Goal: Task Accomplishment & Management: Manage account settings

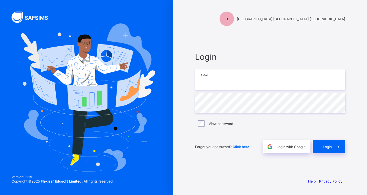
click at [278, 85] on input "email" at bounding box center [270, 79] width 150 height 20
type input "**********"
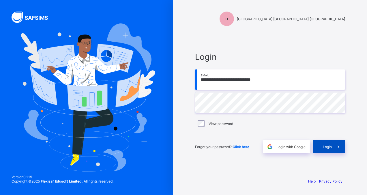
click at [330, 150] on div "Login" at bounding box center [329, 146] width 32 height 13
click at [329, 150] on div "Login" at bounding box center [329, 146] width 32 height 13
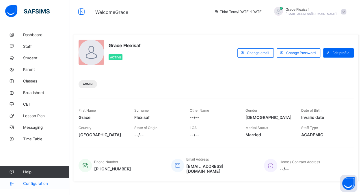
click at [35, 184] on span "Configuration" at bounding box center [46, 183] width 46 height 5
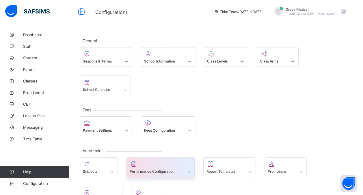
click at [165, 167] on span at bounding box center [161, 167] width 62 height 1
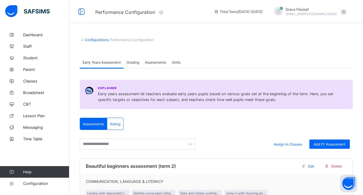
click at [180, 60] on span "Skills" at bounding box center [176, 62] width 9 height 4
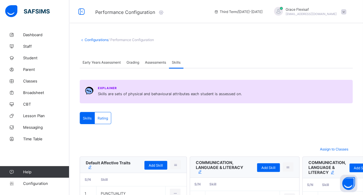
click at [108, 62] on span "Early Years Assessment" at bounding box center [102, 62] width 38 height 4
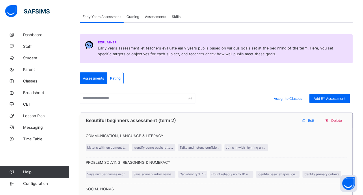
scroll to position [45, 0]
click at [176, 15] on span "Skills" at bounding box center [176, 17] width 9 height 4
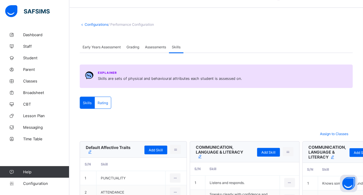
scroll to position [15, 0]
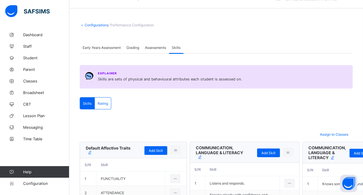
click at [110, 46] on span "Early Years Assessment" at bounding box center [102, 47] width 38 height 4
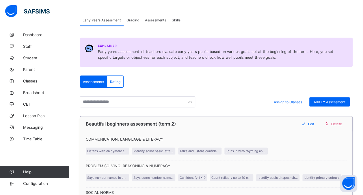
scroll to position [0, 0]
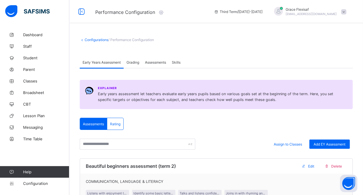
click at [177, 62] on span "Skills" at bounding box center [176, 62] width 9 height 4
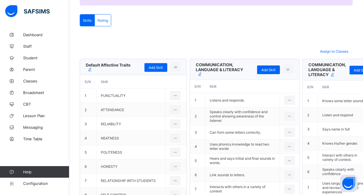
scroll to position [98, 0]
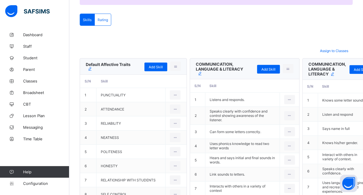
click at [212, 71] on div "COMMUNICATION, LANGUAGE & LITERACY" at bounding box center [222, 69] width 53 height 14
click at [253, 76] on ul "Delete skill group" at bounding box center [273, 81] width 42 height 11
click at [286, 68] on icon at bounding box center [288, 68] width 5 height 4
click at [263, 80] on div "Delete skill group" at bounding box center [277, 82] width 28 height 6
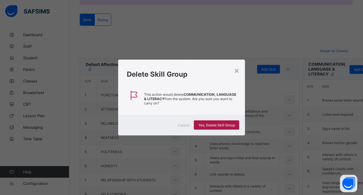
click at [227, 124] on span "Yes, Delete Skill Group" at bounding box center [216, 125] width 37 height 4
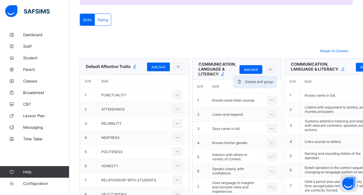
click at [245, 83] on div "Delete skill group" at bounding box center [259, 82] width 28 height 6
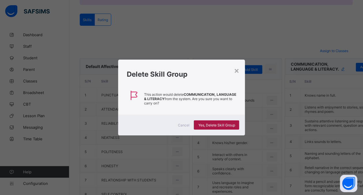
click at [232, 124] on span "Yes, Delete Skill Group" at bounding box center [216, 125] width 37 height 4
click at [237, 70] on div "×" at bounding box center [236, 70] width 5 height 10
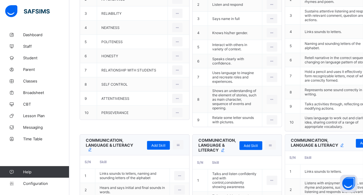
scroll to position [315, 0]
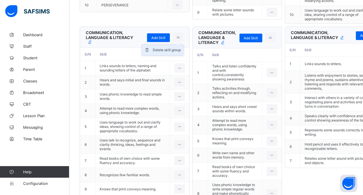
click at [153, 53] on div "Delete skill group" at bounding box center [167, 50] width 28 height 6
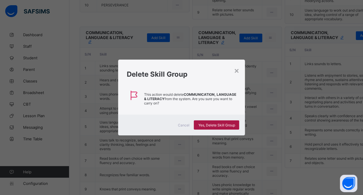
click at [213, 126] on span "Yes, Delete Skill Group" at bounding box center [216, 125] width 37 height 4
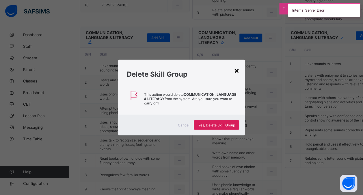
click at [237, 73] on div "×" at bounding box center [236, 70] width 5 height 10
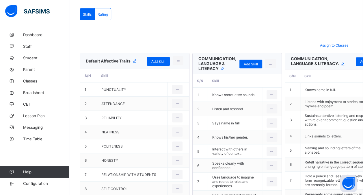
scroll to position [103, 0]
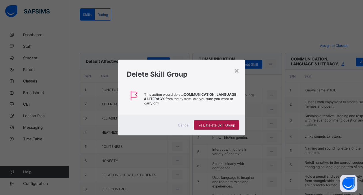
click at [223, 123] on span "Yes, Delete Skill Group" at bounding box center [216, 125] width 37 height 4
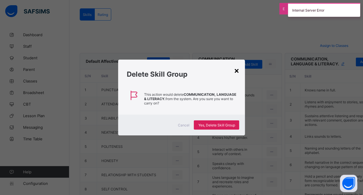
click at [238, 73] on div "×" at bounding box center [236, 70] width 5 height 10
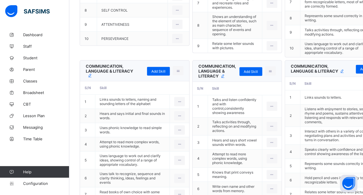
scroll to position [284, 0]
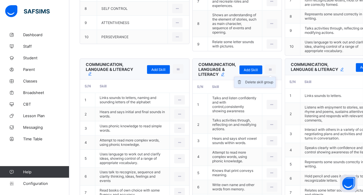
click at [245, 85] on div "Delete skill group" at bounding box center [259, 82] width 28 height 6
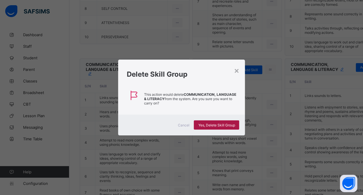
click at [221, 123] on span "Yes, Delete Skill Group" at bounding box center [216, 125] width 37 height 4
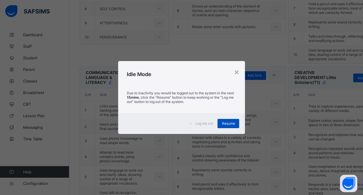
click at [231, 125] on div "Resume" at bounding box center [229, 123] width 22 height 9
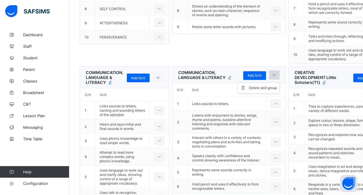
click at [272, 77] on icon at bounding box center [274, 75] width 5 height 4
click at [249, 91] on div "Delete skill group" at bounding box center [263, 88] width 28 height 6
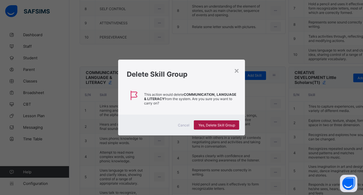
click at [215, 128] on div "Yes, Delete Skill Group" at bounding box center [216, 124] width 45 height 9
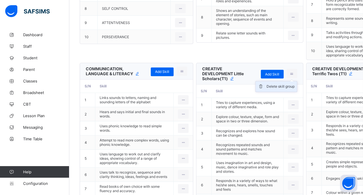
click at [267, 89] on div "Delete skill group" at bounding box center [281, 86] width 28 height 6
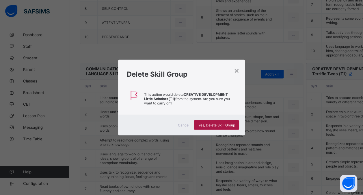
click at [224, 124] on span "Yes, Delete Skill Group" at bounding box center [216, 125] width 37 height 4
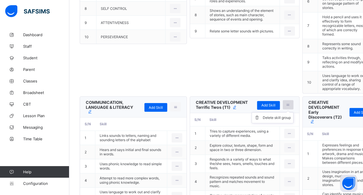
click at [286, 102] on icon at bounding box center [288, 104] width 5 height 4
click at [263, 115] on div "Delete skill group" at bounding box center [277, 118] width 28 height 6
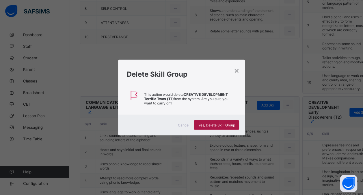
click at [229, 123] on span "Yes, Delete Skill Group" at bounding box center [216, 125] width 37 height 4
click at [237, 70] on div "×" at bounding box center [236, 70] width 5 height 10
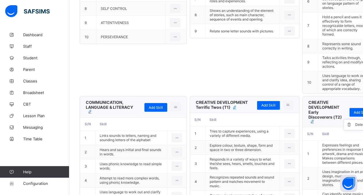
click at [355, 122] on div "Delete skill group" at bounding box center [369, 125] width 28 height 6
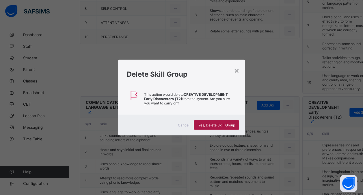
click at [224, 123] on span "Yes, Delete Skill Group" at bounding box center [216, 125] width 37 height 4
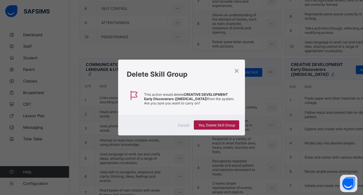
click at [226, 121] on div "Yes, Delete Skill Group" at bounding box center [216, 124] width 45 height 9
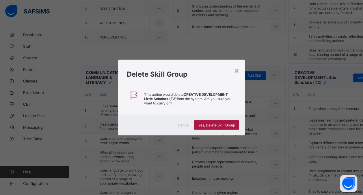
click at [209, 123] on span "Yes, Delete Skill Group" at bounding box center [216, 125] width 37 height 4
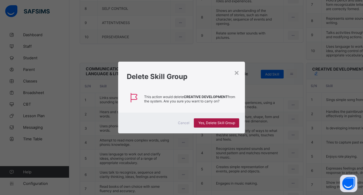
click at [220, 127] on div "Yes, Delete Skill Group" at bounding box center [216, 122] width 45 height 9
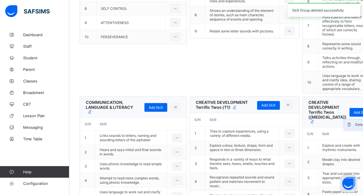
click at [355, 122] on div "Delete skill group" at bounding box center [369, 125] width 28 height 6
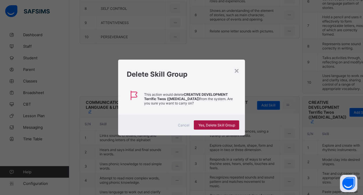
click at [220, 123] on span "Yes, Delete Skill Group" at bounding box center [216, 125] width 37 height 4
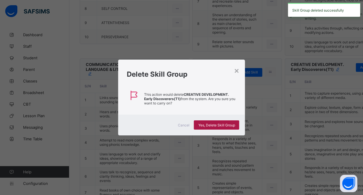
click at [225, 125] on span "Yes, Delete Skill Group" at bounding box center [216, 125] width 37 height 4
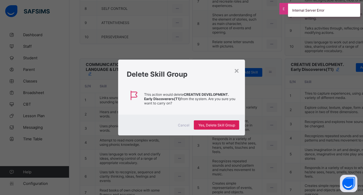
click at [181, 124] on span "Cancel" at bounding box center [184, 125] width 12 height 4
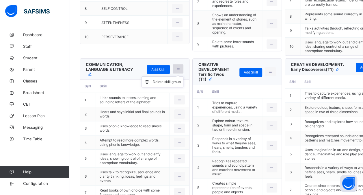
click at [173, 73] on div at bounding box center [178, 68] width 11 height 9
click at [147, 87] on li "Delete skill group" at bounding box center [162, 82] width 41 height 10
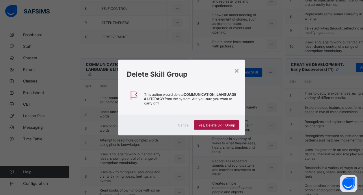
click at [213, 124] on span "Yes, Delete Skill Group" at bounding box center [216, 125] width 37 height 4
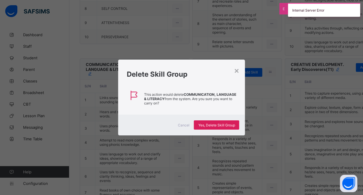
click at [183, 126] on span "Cancel" at bounding box center [184, 125] width 12 height 4
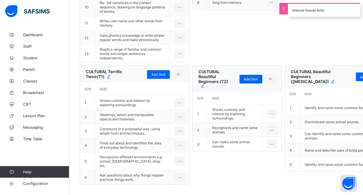
scroll to position [514, 0]
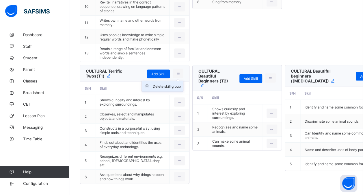
click at [153, 89] on div "Delete skill group" at bounding box center [167, 86] width 28 height 6
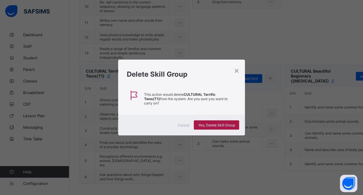
click at [217, 123] on span "Yes, Delete Skill Group" at bounding box center [216, 125] width 37 height 4
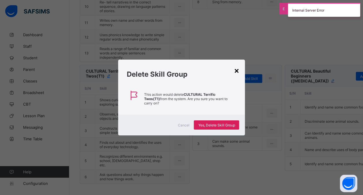
click at [237, 73] on div "×" at bounding box center [236, 70] width 5 height 10
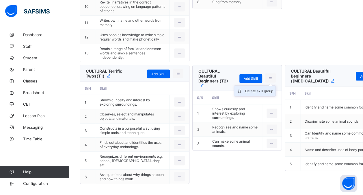
click at [245, 94] on div "Delete skill group" at bounding box center [259, 91] width 28 height 6
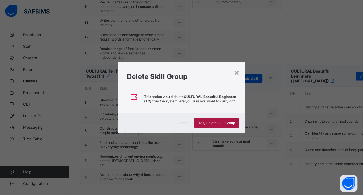
click at [225, 124] on span "Yes, Delete Skill Group" at bounding box center [216, 122] width 37 height 4
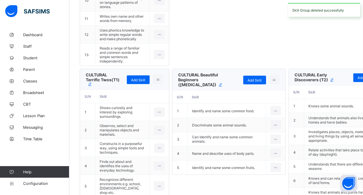
scroll to position [551, 0]
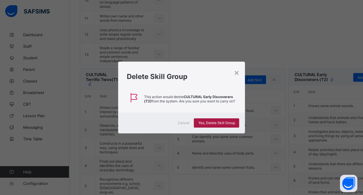
click at [218, 125] on span "Yes, Delete Skill Group" at bounding box center [216, 122] width 37 height 4
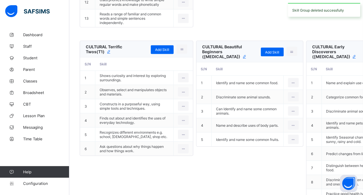
scroll to position [540, 0]
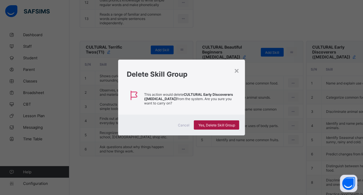
click at [216, 124] on span "Yes, Delete Skill Group" at bounding box center [216, 125] width 37 height 4
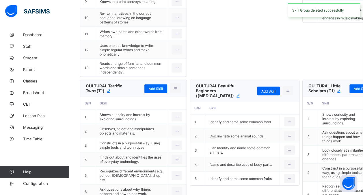
scroll to position [544, 0]
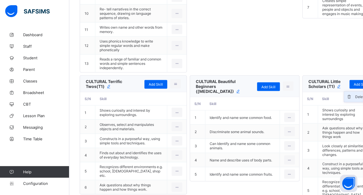
click at [355, 100] on div "Delete skill group" at bounding box center [369, 97] width 28 height 6
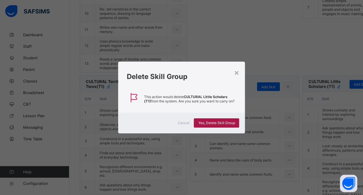
click at [228, 122] on span "Yes, Delete Skill Group" at bounding box center [216, 122] width 37 height 4
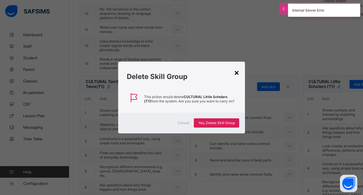
click at [237, 73] on div "×" at bounding box center [236, 72] width 5 height 10
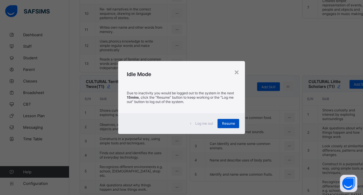
click at [228, 123] on span "Resume" at bounding box center [228, 123] width 13 height 4
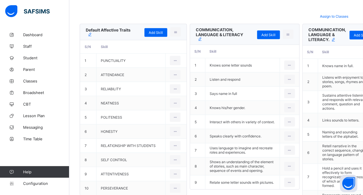
scroll to position [0, 0]
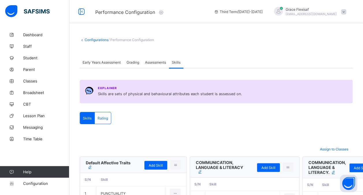
click at [108, 62] on span "Early Years Assessment" at bounding box center [102, 62] width 38 height 4
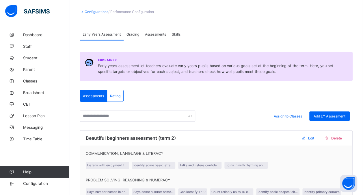
scroll to position [28, 0]
click at [313, 136] on span "Edit" at bounding box center [311, 138] width 6 height 4
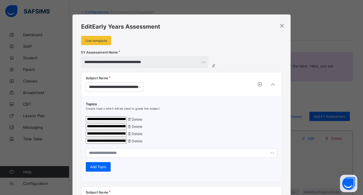
type input "**********"
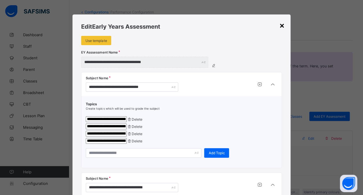
click at [282, 25] on div "×" at bounding box center [281, 25] width 5 height 10
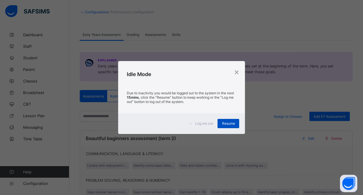
click at [228, 124] on span "Resume" at bounding box center [228, 123] width 13 height 4
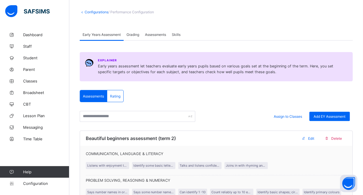
click at [181, 33] on span "Skills" at bounding box center [176, 34] width 9 height 4
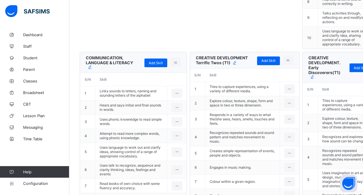
scroll to position [331, 0]
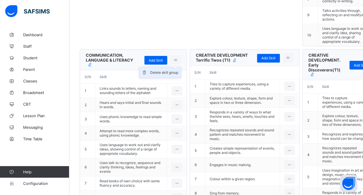
click at [154, 70] on div "Delete skill group" at bounding box center [164, 73] width 28 height 6
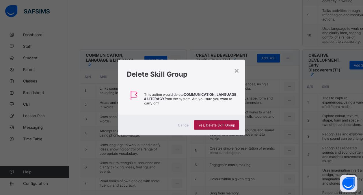
click at [206, 126] on span "Yes, Delete Skill Group" at bounding box center [216, 125] width 37 height 4
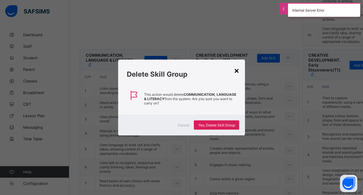
click at [239, 73] on div "×" at bounding box center [236, 70] width 5 height 10
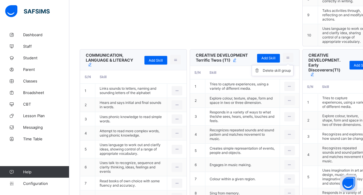
click at [252, 65] on ul "Delete skill group" at bounding box center [273, 70] width 42 height 11
click at [263, 68] on div "Delete skill group" at bounding box center [277, 71] width 28 height 6
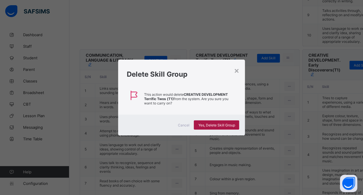
click at [225, 124] on span "Yes, Delete Skill Group" at bounding box center [216, 125] width 37 height 4
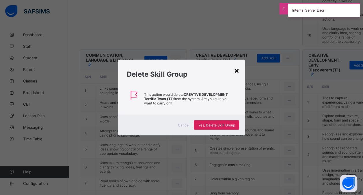
click at [237, 71] on div "×" at bounding box center [236, 70] width 5 height 10
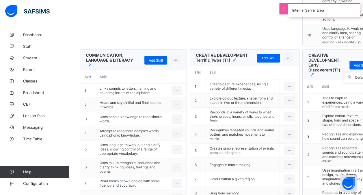
click at [344, 72] on ul "Delete skill group" at bounding box center [365, 77] width 42 height 11
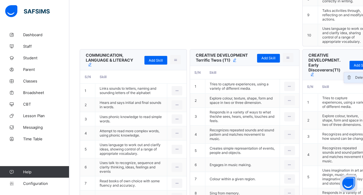
click at [355, 75] on div "Delete skill group" at bounding box center [369, 78] width 28 height 6
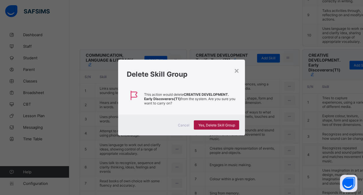
click at [228, 125] on span "Yes, Delete Skill Group" at bounding box center [216, 125] width 37 height 4
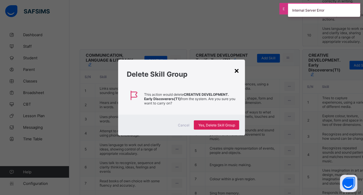
click at [237, 72] on div "×" at bounding box center [236, 70] width 5 height 10
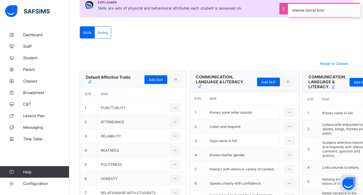
scroll to position [0, 0]
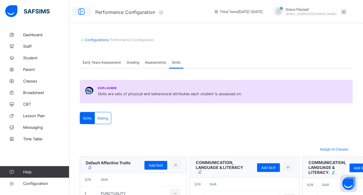
click at [84, 12] on icon at bounding box center [82, 12] width 10 height 8
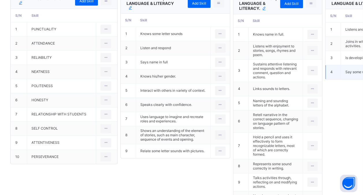
scroll to position [332, 0]
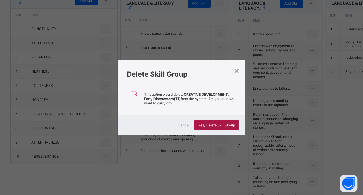
click at [231, 125] on span "Yes, Delete Skill Group" at bounding box center [216, 125] width 37 height 4
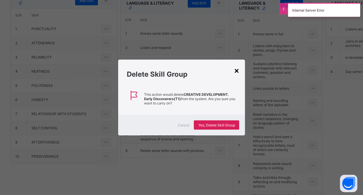
click at [238, 73] on div "×" at bounding box center [236, 70] width 5 height 10
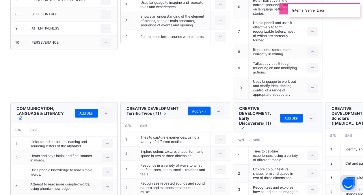
scroll to position [570, 0]
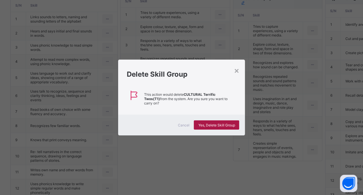
click at [207, 123] on span "Yes, Delete Skill Group" at bounding box center [216, 125] width 37 height 4
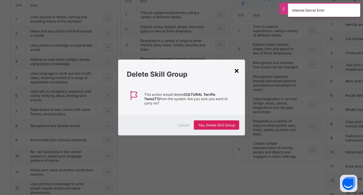
click at [237, 75] on div "×" at bounding box center [236, 70] width 5 height 10
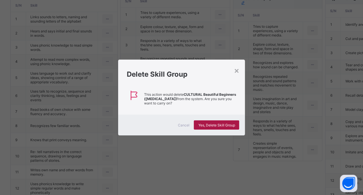
click at [212, 125] on span "Yes, Delete Skill Group" at bounding box center [216, 125] width 37 height 4
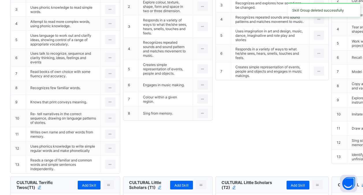
scroll to position [562, 0]
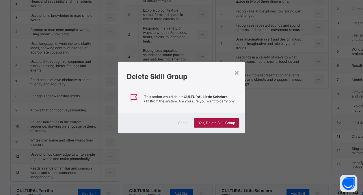
click at [207, 120] on div "Yes, Delete Skill Group" at bounding box center [216, 122] width 45 height 9
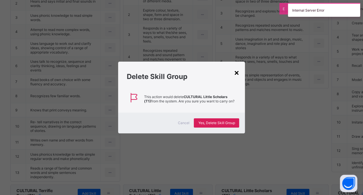
click at [238, 75] on div "×" at bounding box center [236, 72] width 5 height 10
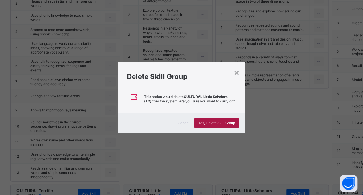
click at [233, 120] on span "Yes, Delete Skill Group" at bounding box center [216, 122] width 37 height 4
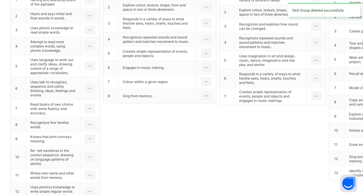
scroll to position [570, 0]
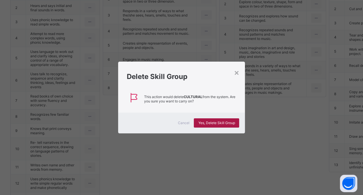
click at [224, 122] on span "Yes, Delete Skill Group" at bounding box center [216, 122] width 37 height 4
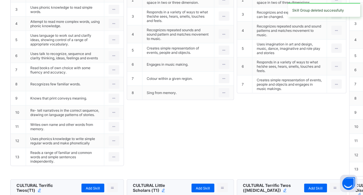
scroll to position [566, 0]
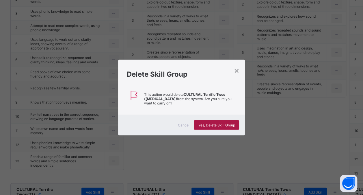
click at [222, 123] on span "Yes, Delete Skill Group" at bounding box center [216, 125] width 37 height 4
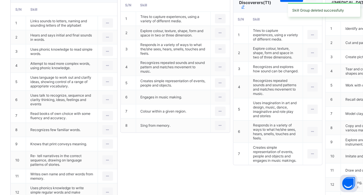
scroll to position [570, 0]
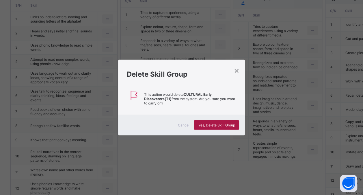
click at [221, 127] on div "Yes, Delete Skill Group" at bounding box center [216, 124] width 45 height 9
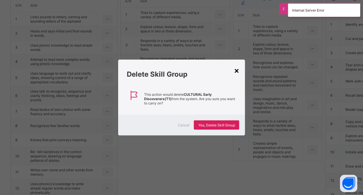
click at [237, 73] on div "×" at bounding box center [236, 70] width 5 height 10
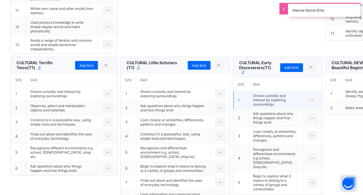
scroll to position [732, 0]
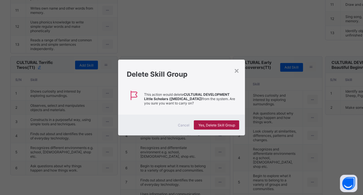
click at [212, 124] on span "Yes, Delete Skill Group" at bounding box center [216, 125] width 37 height 4
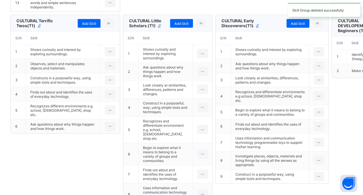
scroll to position [724, 0]
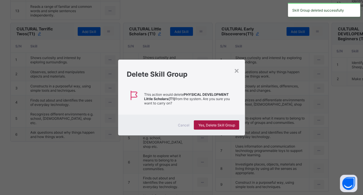
click at [215, 124] on span "Yes, Delete Skill Group" at bounding box center [216, 125] width 37 height 4
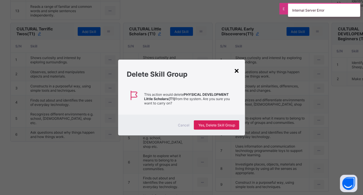
click at [237, 71] on div "×" at bounding box center [236, 70] width 5 height 10
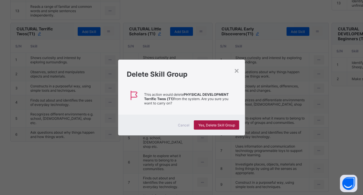
click at [234, 124] on span "Yes, Delete Skill Group" at bounding box center [216, 125] width 37 height 4
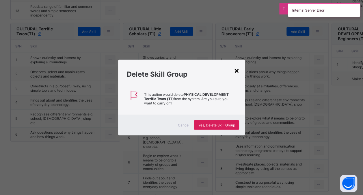
click at [238, 70] on div "×" at bounding box center [236, 70] width 5 height 10
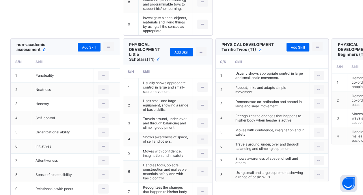
scroll to position [932, 0]
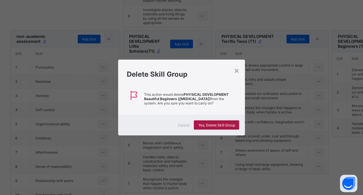
click at [202, 122] on div "Yes, Delete Skill Group" at bounding box center [216, 124] width 45 height 9
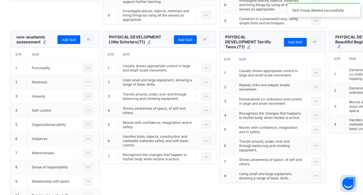
scroll to position [945, 0]
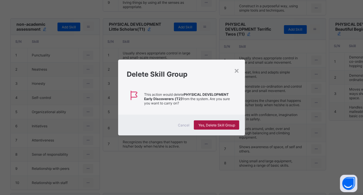
click at [208, 127] on div "Yes, Delete Skill Group" at bounding box center [216, 124] width 45 height 9
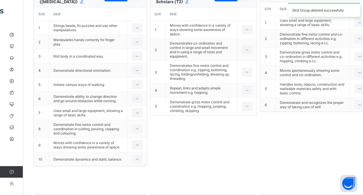
scroll to position [929, 0]
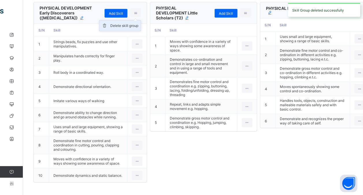
click at [111, 29] on div "Delete skill group" at bounding box center [124, 26] width 28 height 6
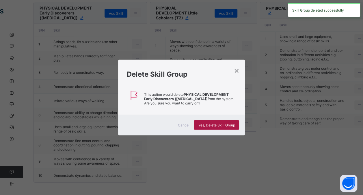
click at [208, 123] on span "Yes, Delete Skill Group" at bounding box center [216, 125] width 37 height 4
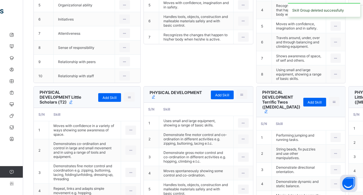
scroll to position [945, 0]
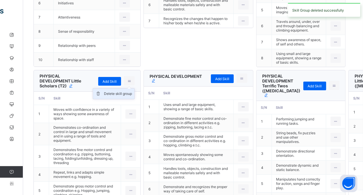
click at [110, 94] on div "Delete skill group" at bounding box center [118, 94] width 28 height 6
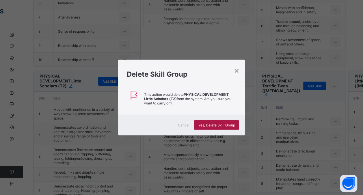
click at [205, 126] on span "Yes, Delete Skill Group" at bounding box center [216, 125] width 37 height 4
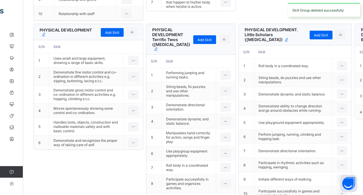
scroll to position [932, 0]
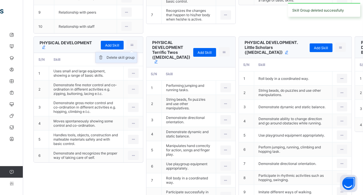
click at [108, 60] on div "Delete skill group" at bounding box center [121, 58] width 28 height 6
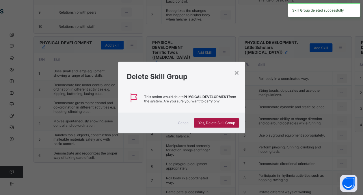
click at [207, 121] on span "Yes, Delete Skill Group" at bounding box center [216, 122] width 37 height 4
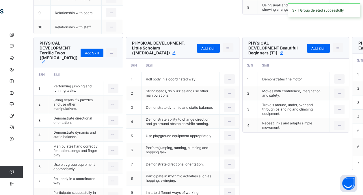
scroll to position [945, 0]
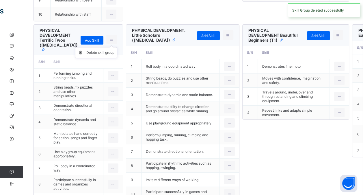
click at [106, 58] on ul "Delete skill group" at bounding box center [96, 52] width 42 height 11
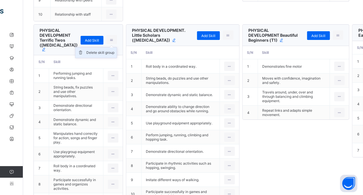
click at [106, 55] on div "Delete skill group" at bounding box center [100, 53] width 28 height 6
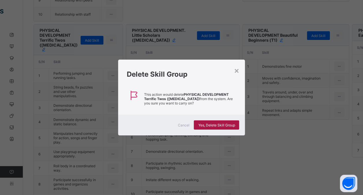
click at [223, 122] on div "Yes, Delete Skill Group" at bounding box center [216, 124] width 45 height 9
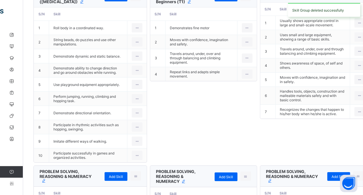
scroll to position [929, 0]
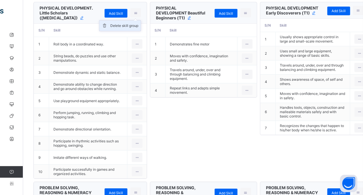
click at [111, 29] on div "Delete skill group" at bounding box center [124, 26] width 28 height 6
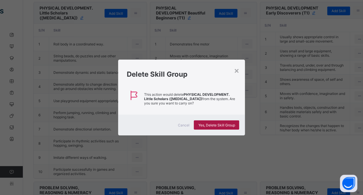
click at [208, 123] on span "Yes, Delete Skill Group" at bounding box center [216, 125] width 37 height 4
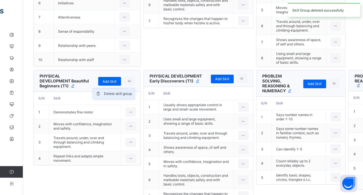
click at [111, 94] on div "Delete skill group" at bounding box center [118, 94] width 28 height 6
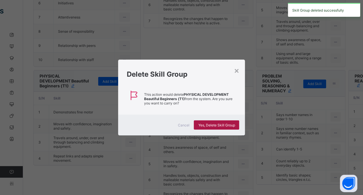
click at [209, 126] on span "Yes, Delete Skill Group" at bounding box center [216, 125] width 37 height 4
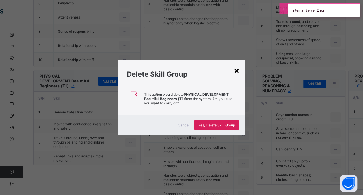
click at [237, 70] on div "×" at bounding box center [236, 70] width 5 height 10
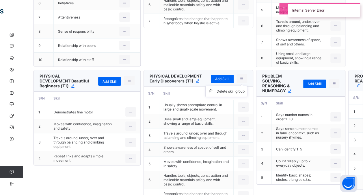
click at [205, 86] on ul "Delete skill group" at bounding box center [226, 91] width 42 height 11
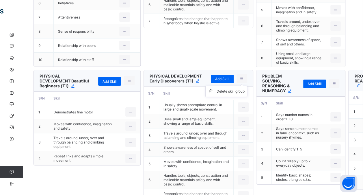
click at [205, 93] on ul "Delete skill group" at bounding box center [226, 91] width 42 height 11
click at [217, 94] on div "Delete skill group" at bounding box center [231, 91] width 28 height 6
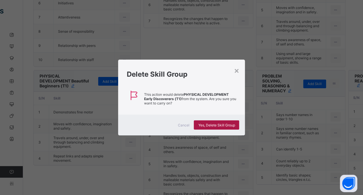
click at [211, 123] on span "Yes, Delete Skill Group" at bounding box center [216, 125] width 37 height 4
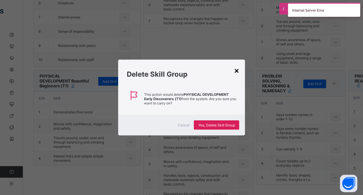
click at [237, 72] on div "×" at bounding box center [236, 70] width 5 height 10
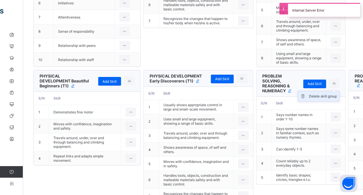
click at [309, 93] on div "Delete skill group" at bounding box center [323, 96] width 28 height 6
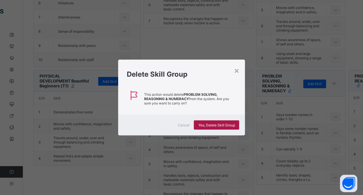
click at [225, 124] on span "Yes, Delete Skill Group" at bounding box center [216, 125] width 37 height 4
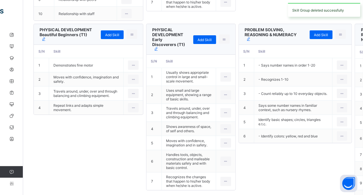
scroll to position [932, 0]
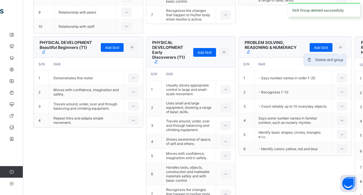
click at [315, 63] on div "Delete skill group" at bounding box center [329, 60] width 28 height 6
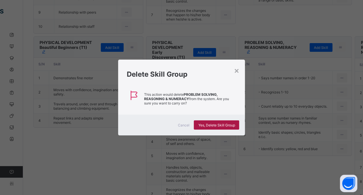
click at [222, 125] on span "Yes, Delete Skill Group" at bounding box center [216, 125] width 37 height 4
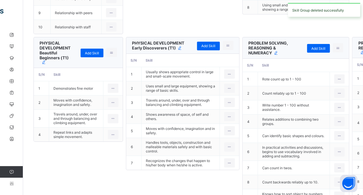
scroll to position [945, 0]
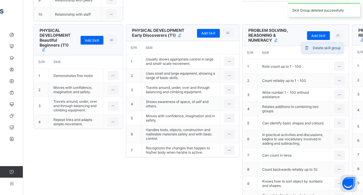
click at [313, 51] on div "Delete skill group" at bounding box center [327, 48] width 28 height 6
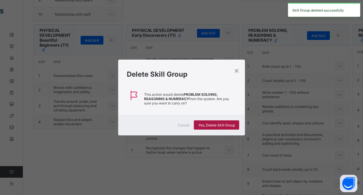
click at [229, 127] on div "Yes, Delete Skill Group" at bounding box center [216, 124] width 45 height 9
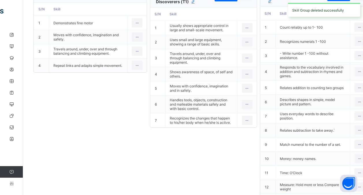
scroll to position [929, 0]
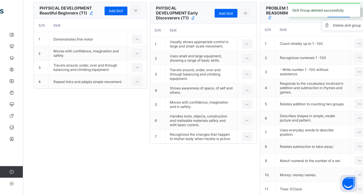
click at [356, 15] on icon at bounding box center [358, 12] width 5 height 4
click at [333, 28] on div "Delete skill group" at bounding box center [347, 26] width 28 height 6
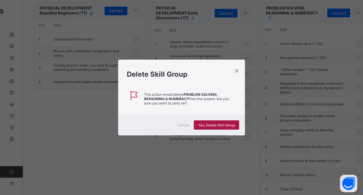
click at [214, 122] on div "Yes, Delete Skill Group" at bounding box center [216, 124] width 45 height 9
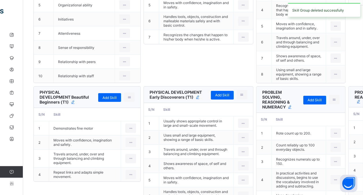
scroll to position [945, 0]
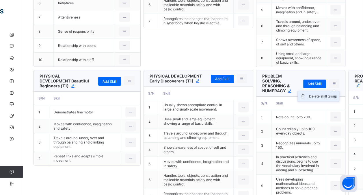
click at [309, 93] on div "Delete skill group" at bounding box center [323, 96] width 28 height 6
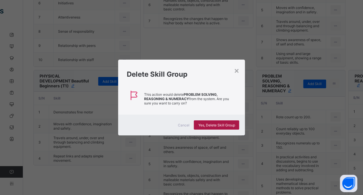
click at [221, 124] on span "Yes, Delete Skill Group" at bounding box center [216, 125] width 37 height 4
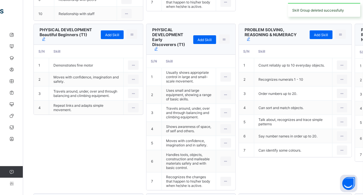
scroll to position [932, 0]
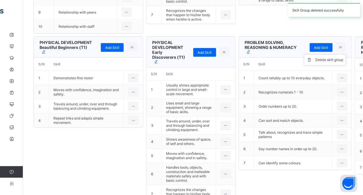
click at [304, 65] on ul "Delete skill group" at bounding box center [325, 59] width 42 height 11
click at [315, 63] on div "Delete skill group" at bounding box center [329, 60] width 28 height 6
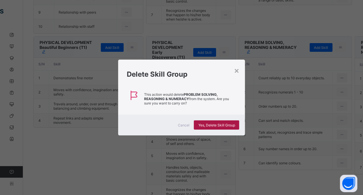
click at [224, 124] on span "Yes, Delete Skill Group" at bounding box center [216, 125] width 37 height 4
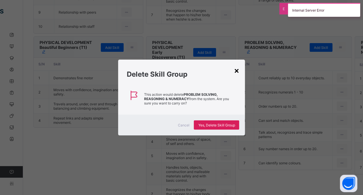
click at [237, 70] on div "×" at bounding box center [236, 70] width 5 height 10
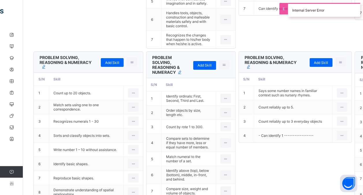
scroll to position [1087, 0]
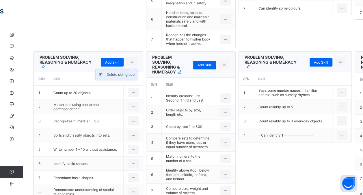
click at [109, 77] on div "Delete skill group" at bounding box center [121, 75] width 28 height 6
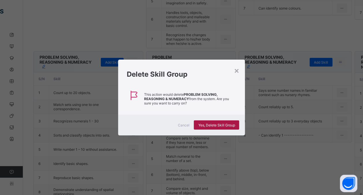
click at [200, 123] on span "Yes, Delete Skill Group" at bounding box center [216, 125] width 37 height 4
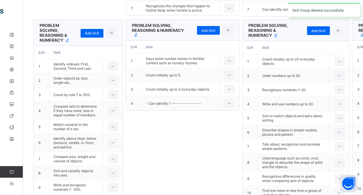
scroll to position [1099, 0]
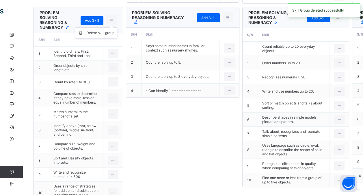
click at [112, 38] on ul "Delete skill group" at bounding box center [96, 32] width 42 height 11
click at [108, 36] on div "Delete skill group" at bounding box center [100, 33] width 28 height 6
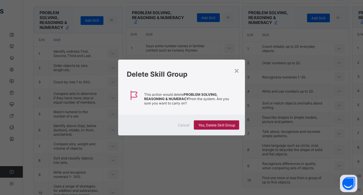
click at [213, 126] on span "Yes, Delete Skill Group" at bounding box center [216, 125] width 37 height 4
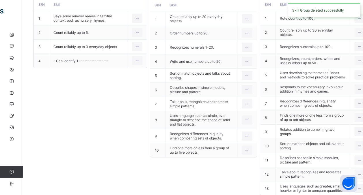
scroll to position [1079, 0]
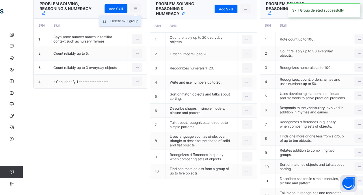
click at [114, 24] on div "Delete skill group" at bounding box center [124, 21] width 28 height 6
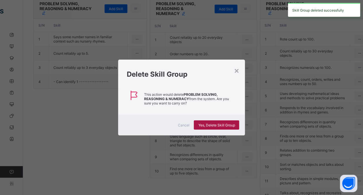
click at [205, 127] on div "Yes, Delete Skill Group" at bounding box center [216, 124] width 45 height 9
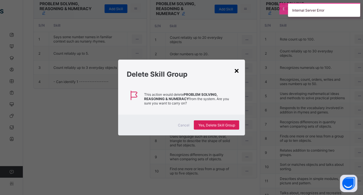
click at [239, 71] on div "×" at bounding box center [236, 70] width 5 height 10
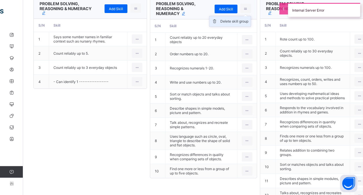
click at [220, 24] on div "Delete skill group" at bounding box center [234, 21] width 28 height 6
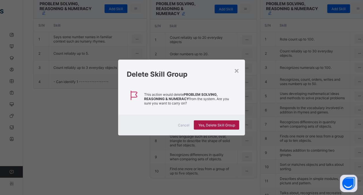
click at [211, 123] on span "Yes, Delete Skill Group" at bounding box center [216, 125] width 37 height 4
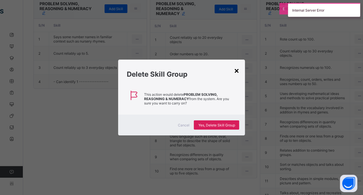
click at [238, 72] on div "×" at bounding box center [236, 70] width 5 height 10
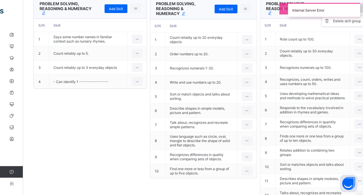
click at [353, 13] on div at bounding box center [358, 7] width 11 height 9
click at [333, 24] on div "Delete skill group" at bounding box center [347, 21] width 28 height 6
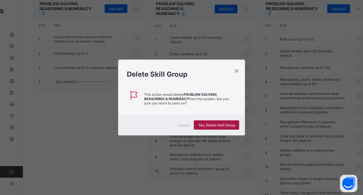
click at [220, 125] on span "Yes, Delete Skill Group" at bounding box center [216, 125] width 37 height 4
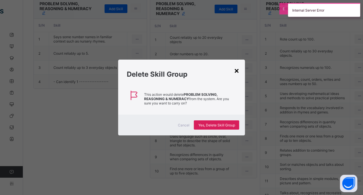
click at [238, 72] on div "×" at bounding box center [236, 70] width 5 height 10
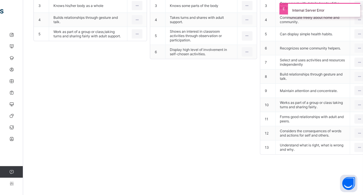
scroll to position [1358, 0]
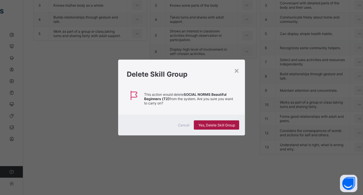
click at [206, 124] on span "Yes, Delete Skill Group" at bounding box center [216, 125] width 37 height 4
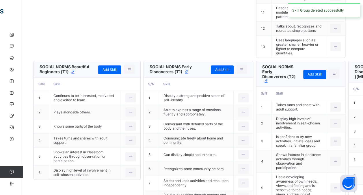
scroll to position [1374, 0]
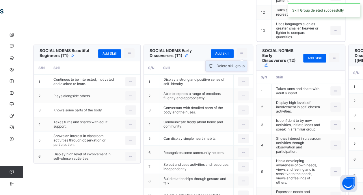
click at [217, 69] on div "Delete skill group" at bounding box center [231, 66] width 28 height 6
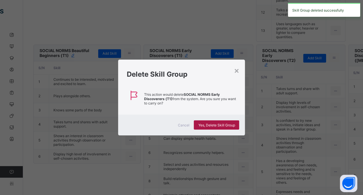
click at [211, 124] on span "Yes, Delete Skill Group" at bounding box center [216, 125] width 37 height 4
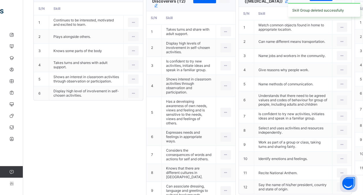
scroll to position [1361, 0]
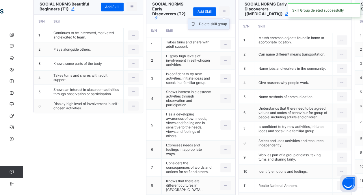
click at [199, 27] on div "Delete skill group" at bounding box center [213, 24] width 28 height 6
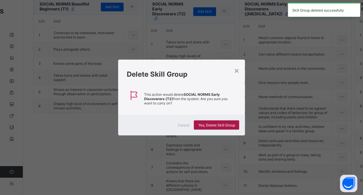
click at [213, 124] on span "Yes, Delete Skill Group" at bounding box center [216, 125] width 37 height 4
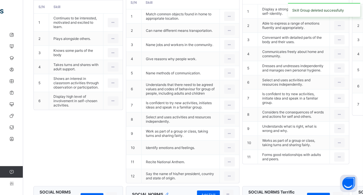
scroll to position [1362, 0]
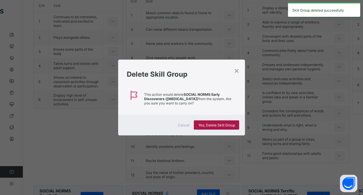
click at [207, 124] on span "Yes, Delete Skill Group" at bounding box center [216, 125] width 37 height 4
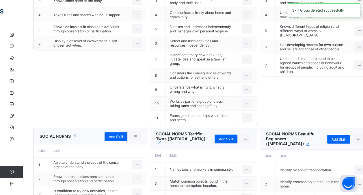
scroll to position [1358, 0]
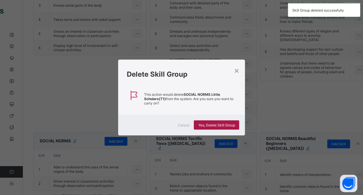
click at [208, 125] on span "Yes, Delete Skill Group" at bounding box center [216, 125] width 37 height 4
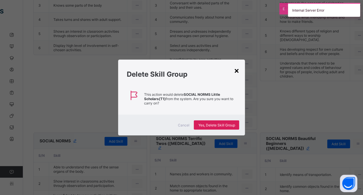
click at [236, 74] on div "×" at bounding box center [236, 70] width 5 height 10
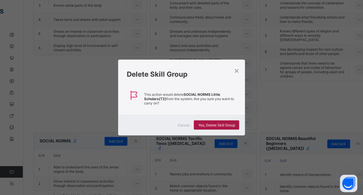
click at [226, 124] on span "Yes, Delete Skill Group" at bounding box center [216, 125] width 37 height 4
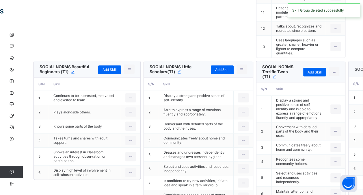
scroll to position [1374, 0]
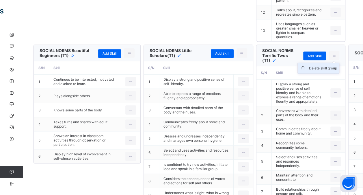
click at [309, 71] on div "Delete skill group" at bounding box center [323, 68] width 28 height 6
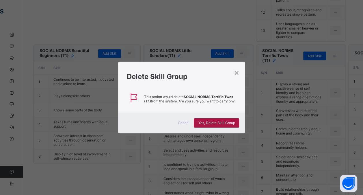
click at [226, 121] on span "Yes, Delete Skill Group" at bounding box center [216, 122] width 37 height 4
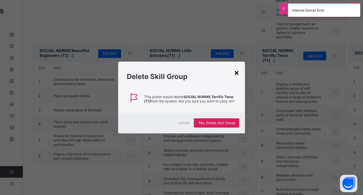
click at [237, 74] on div "×" at bounding box center [236, 72] width 5 height 10
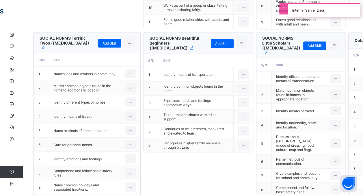
scroll to position [1589, 0]
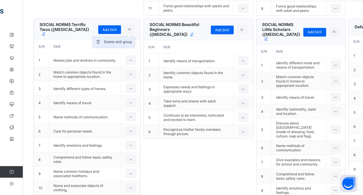
click at [111, 45] on div "Delete skill group" at bounding box center [118, 42] width 28 height 6
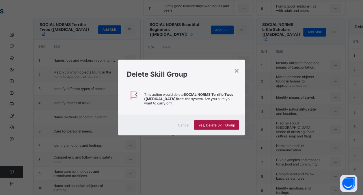
click at [216, 126] on span "Yes, Delete Skill Group" at bounding box center [216, 125] width 37 height 4
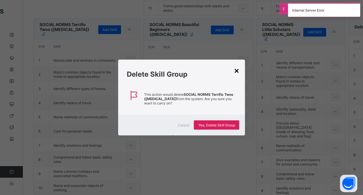
click at [239, 73] on div "×" at bounding box center [236, 70] width 5 height 10
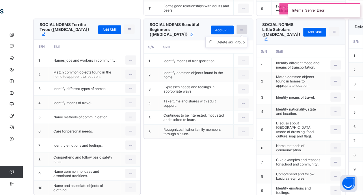
click at [239, 31] on icon at bounding box center [241, 29] width 5 height 4
click at [217, 45] on div "Delete skill group" at bounding box center [231, 42] width 28 height 6
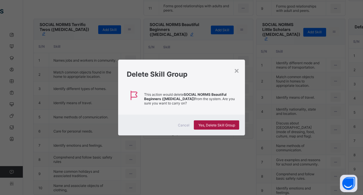
click at [219, 126] on span "Yes, Delete Skill Group" at bounding box center [216, 125] width 37 height 4
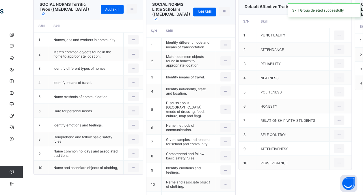
scroll to position [1562, 0]
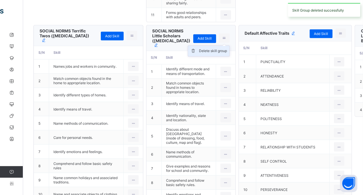
click at [199, 54] on div "Delete skill group" at bounding box center [213, 51] width 28 height 6
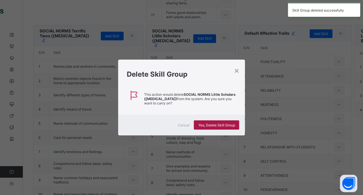
click at [205, 127] on div "Yes, Delete Skill Group" at bounding box center [216, 124] width 45 height 9
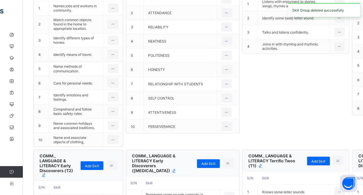
scroll to position [1567, 0]
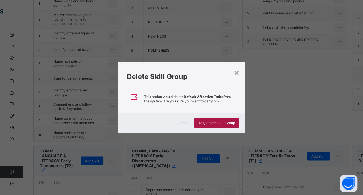
click at [202, 124] on span "Yes, Delete Skill Group" at bounding box center [216, 122] width 37 height 4
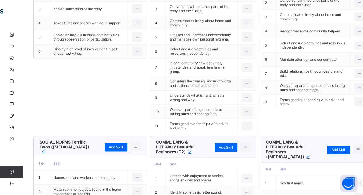
scroll to position [1347, 0]
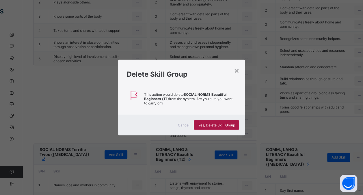
click at [203, 123] on span "Yes, Delete Skill Group" at bounding box center [216, 125] width 37 height 4
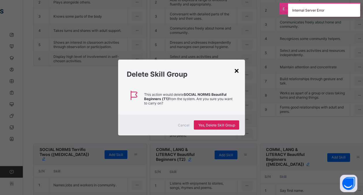
click at [239, 71] on div "×" at bounding box center [236, 70] width 5 height 10
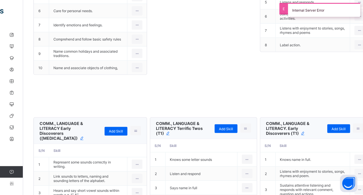
scroll to position [1593, 0]
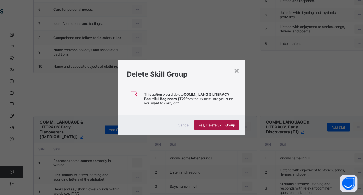
click at [212, 125] on span "Yes, Delete Skill Group" at bounding box center [216, 125] width 37 height 4
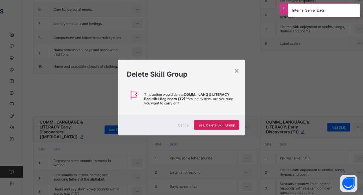
click at [240, 70] on div "Delete Skill Group" at bounding box center [181, 73] width 127 height 26
click at [238, 71] on div "×" at bounding box center [236, 70] width 5 height 10
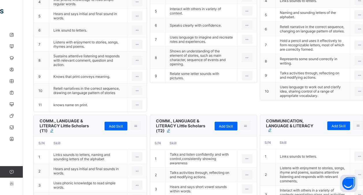
scroll to position [1795, 0]
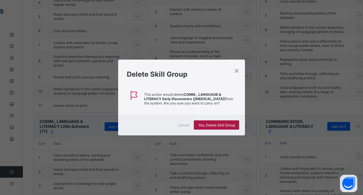
click at [209, 127] on div "Yes, Delete Skill Group" at bounding box center [216, 124] width 45 height 9
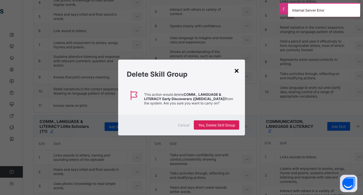
click at [237, 71] on div "×" at bounding box center [236, 70] width 5 height 10
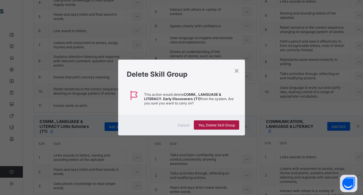
click at [223, 124] on span "Yes, Delete Skill Group" at bounding box center [216, 125] width 37 height 4
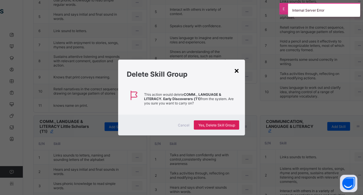
click at [237, 70] on div "×" at bounding box center [236, 70] width 5 height 10
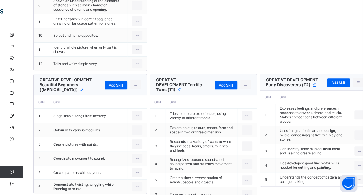
scroll to position [2280, 0]
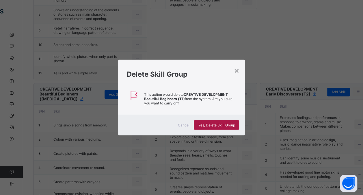
click at [215, 125] on span "Yes, Delete Skill Group" at bounding box center [216, 125] width 37 height 4
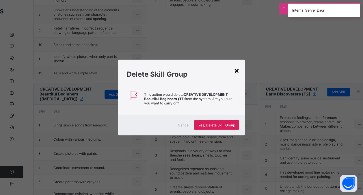
click at [237, 72] on div "×" at bounding box center [236, 70] width 5 height 10
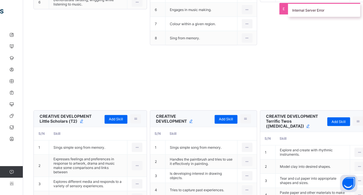
scroll to position [2511, 0]
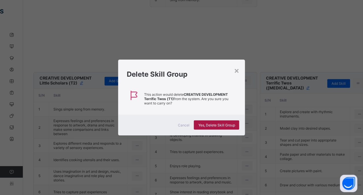
click at [212, 128] on div "Yes, Delete Skill Group" at bounding box center [216, 124] width 45 height 9
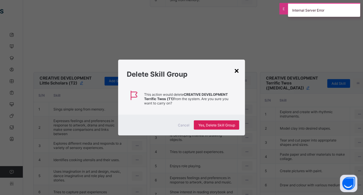
click at [238, 73] on div "×" at bounding box center [236, 70] width 5 height 10
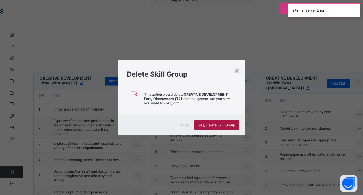
click at [222, 124] on span "Yes, Delete Skill Group" at bounding box center [216, 125] width 37 height 4
click at [238, 72] on div "×" at bounding box center [236, 70] width 5 height 10
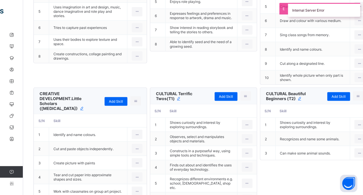
scroll to position [2749, 0]
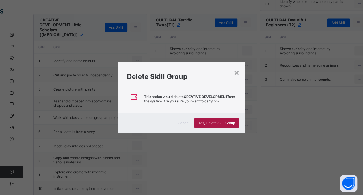
click at [213, 122] on span "Yes, Delete Skill Group" at bounding box center [216, 122] width 37 height 4
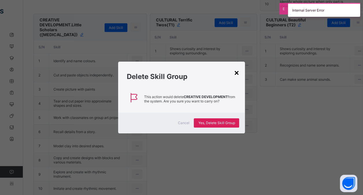
click at [238, 73] on div "×" at bounding box center [236, 72] width 5 height 10
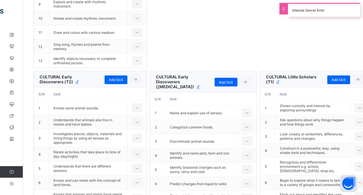
scroll to position [2925, 0]
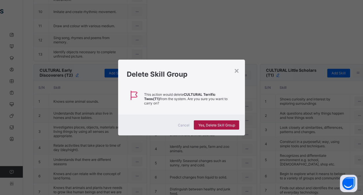
click at [214, 124] on span "Yes, Delete Skill Group" at bounding box center [216, 125] width 37 height 4
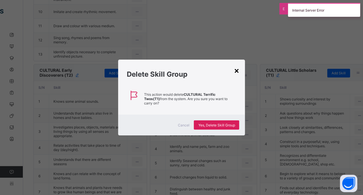
click at [235, 71] on div "×" at bounding box center [236, 70] width 5 height 10
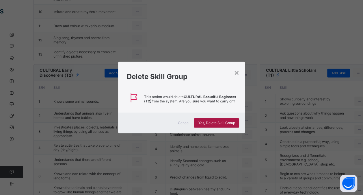
click at [225, 123] on span "Yes, Delete Skill Group" at bounding box center [216, 122] width 37 height 4
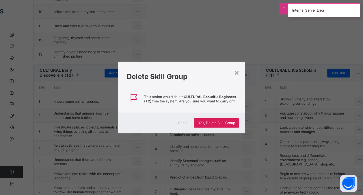
click at [241, 71] on div "Delete Skill Group" at bounding box center [181, 75] width 127 height 26
click at [237, 71] on div "×" at bounding box center [236, 72] width 5 height 10
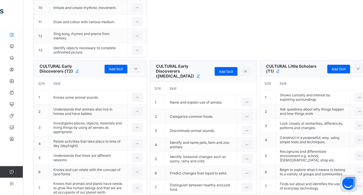
scroll to position [2929, 0]
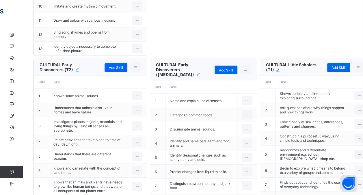
scroll to position [2931, 0]
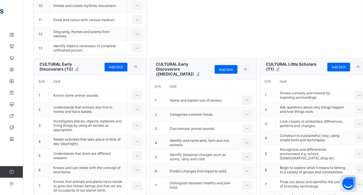
drag, startPoint x: 358, startPoint y: 55, endPoint x: 357, endPoint y: 63, distance: 8.1
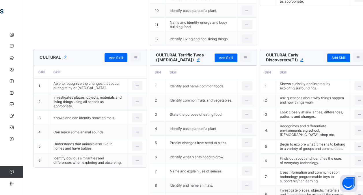
scroll to position [3151, 0]
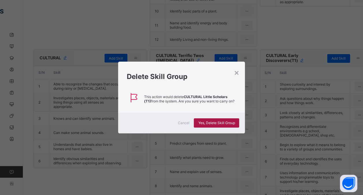
click at [220, 124] on span "Yes, Delete Skill Group" at bounding box center [216, 122] width 37 height 4
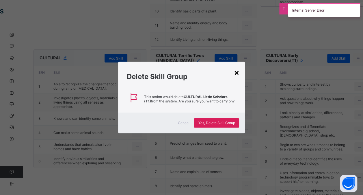
click at [239, 72] on div "×" at bounding box center [236, 72] width 5 height 10
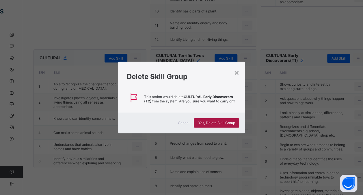
click at [222, 124] on span "Yes, Delete Skill Group" at bounding box center [216, 122] width 37 height 4
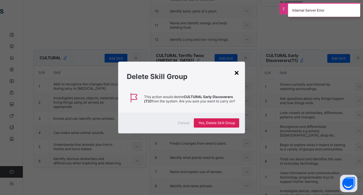
click at [237, 72] on div "×" at bounding box center [236, 72] width 5 height 10
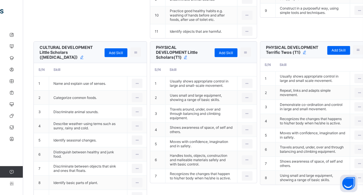
scroll to position [3352, 0]
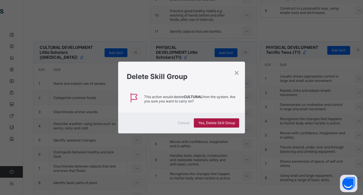
click at [207, 125] on div "Yes, Delete Skill Group" at bounding box center [216, 122] width 45 height 9
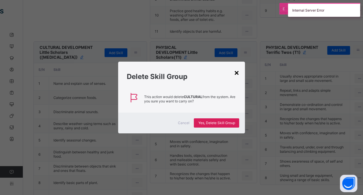
click at [237, 75] on div "×" at bounding box center [236, 72] width 5 height 10
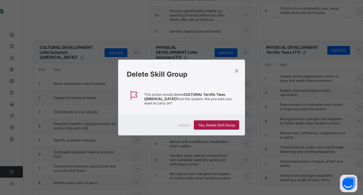
click at [209, 123] on span "Yes, Delete Skill Group" at bounding box center [216, 125] width 37 height 4
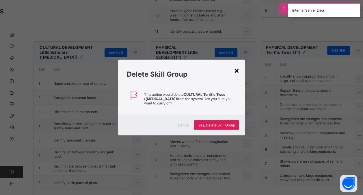
click at [236, 74] on div "×" at bounding box center [236, 70] width 5 height 10
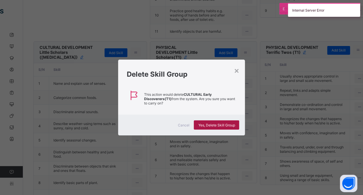
click at [230, 123] on span "Yes, Delete Skill Group" at bounding box center [216, 125] width 37 height 4
click at [237, 73] on div "×" at bounding box center [236, 70] width 5 height 10
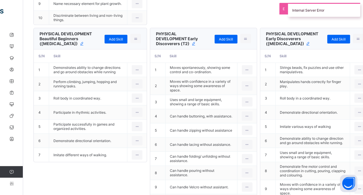
scroll to position [3545, 0]
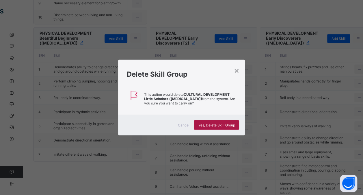
click at [209, 125] on span "Yes, Delete Skill Group" at bounding box center [216, 125] width 37 height 4
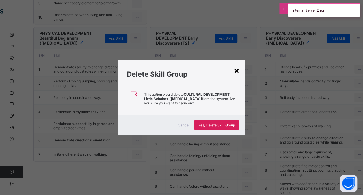
click at [237, 70] on div "×" at bounding box center [236, 70] width 5 height 10
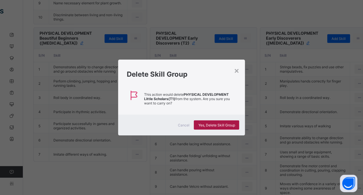
click at [212, 126] on span "Yes, Delete Skill Group" at bounding box center [216, 125] width 37 height 4
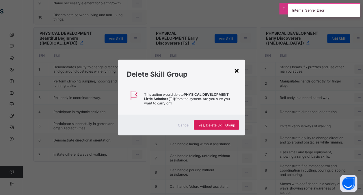
click at [236, 72] on div "×" at bounding box center [236, 70] width 5 height 10
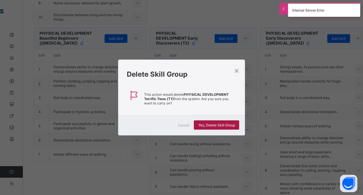
click at [228, 124] on span "Yes, Delete Skill Group" at bounding box center [216, 125] width 37 height 4
click at [237, 70] on div "×" at bounding box center [236, 70] width 5 height 10
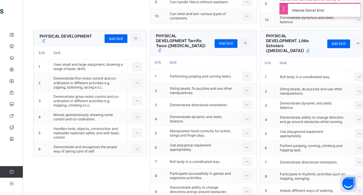
scroll to position [3749, 0]
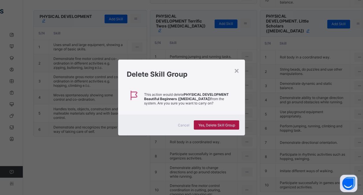
click at [207, 123] on span "Yes, Delete Skill Group" at bounding box center [216, 125] width 37 height 4
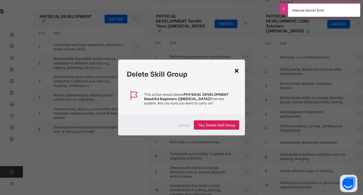
click at [237, 71] on div "×" at bounding box center [236, 70] width 5 height 10
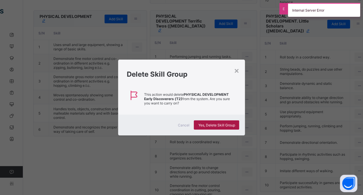
click at [210, 125] on span "Yes, Delete Skill Group" at bounding box center [216, 125] width 37 height 4
click at [239, 71] on div "×" at bounding box center [236, 70] width 5 height 10
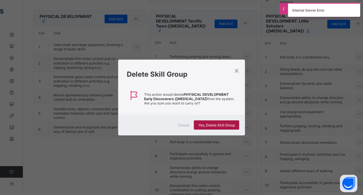
click at [228, 124] on span "Yes, Delete Skill Group" at bounding box center [216, 125] width 37 height 4
click at [236, 71] on div "×" at bounding box center [236, 70] width 5 height 10
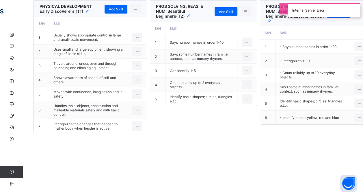
scroll to position [3950, 0]
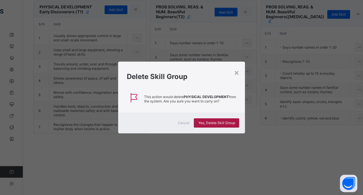
click at [206, 122] on span "Yes, Delete Skill Group" at bounding box center [216, 122] width 37 height 4
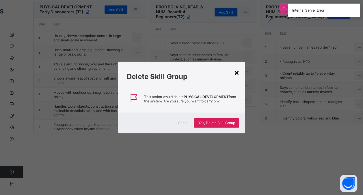
click at [237, 77] on div "×" at bounding box center [236, 72] width 5 height 10
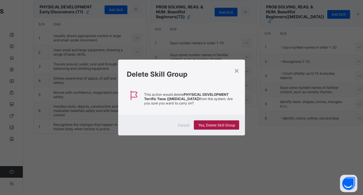
click at [210, 127] on div "Yes, Delete Skill Group" at bounding box center [216, 124] width 45 height 9
click at [237, 71] on div "×" at bounding box center [236, 70] width 5 height 10
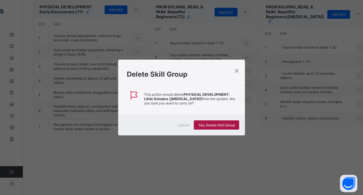
click at [225, 123] on span "Yes, Delete Skill Group" at bounding box center [216, 125] width 37 height 4
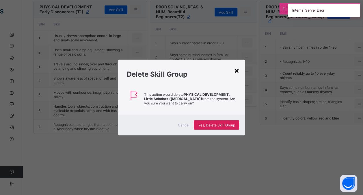
click at [237, 72] on div "×" at bounding box center [236, 70] width 5 height 10
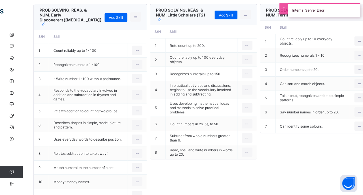
scroll to position [4144, 0]
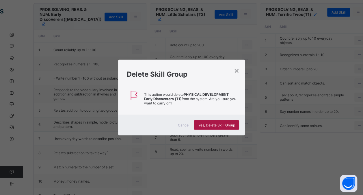
click at [207, 125] on span "Yes, Delete Skill Group" at bounding box center [216, 125] width 37 height 4
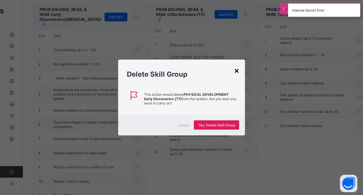
click at [236, 73] on div "×" at bounding box center [236, 70] width 5 height 10
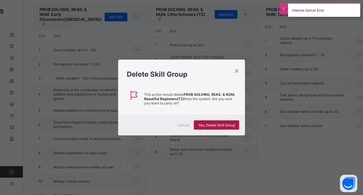
click at [220, 126] on span "Yes, Delete Skill Group" at bounding box center [216, 125] width 37 height 4
click at [236, 74] on div "×" at bounding box center [236, 70] width 5 height 10
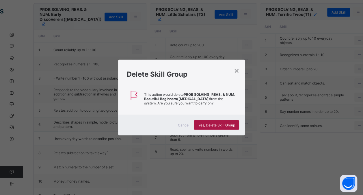
click at [224, 124] on span "Yes, Delete Skill Group" at bounding box center [216, 125] width 37 height 4
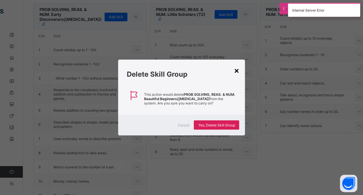
click at [236, 74] on div "×" at bounding box center [236, 70] width 5 height 10
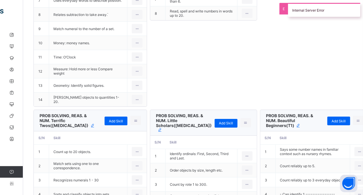
scroll to position [4335, 0]
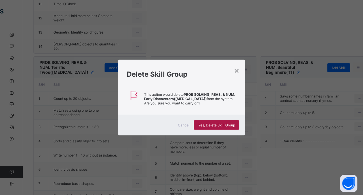
click at [215, 123] on span "Yes, Delete Skill Group" at bounding box center [216, 125] width 37 height 4
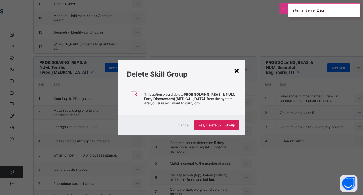
click at [236, 72] on div "×" at bounding box center [236, 70] width 5 height 10
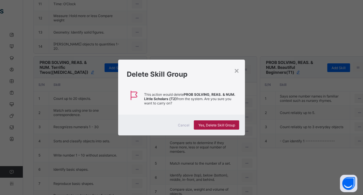
click at [216, 124] on span "Yes, Delete Skill Group" at bounding box center [216, 125] width 37 height 4
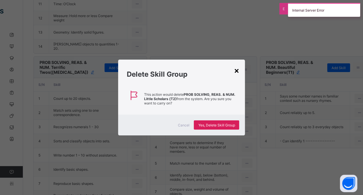
click at [237, 72] on div "×" at bounding box center [236, 70] width 5 height 10
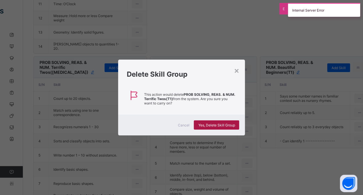
click at [224, 124] on span "Yes, Delete Skill Group" at bounding box center [216, 125] width 37 height 4
click at [237, 73] on div "×" at bounding box center [236, 70] width 5 height 10
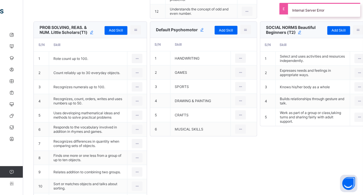
scroll to position [4594, 0]
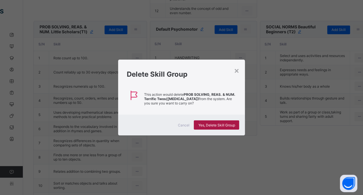
click at [211, 124] on span "Yes, Delete Skill Group" at bounding box center [216, 125] width 37 height 4
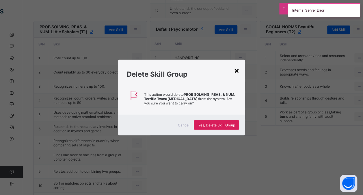
click at [235, 73] on div "×" at bounding box center [236, 70] width 5 height 10
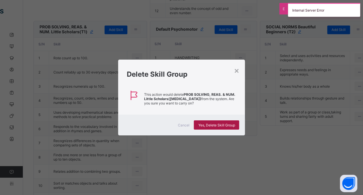
click at [209, 124] on span "Yes, Delete Skill Group" at bounding box center [216, 125] width 37 height 4
click at [236, 73] on div "×" at bounding box center [236, 70] width 5 height 10
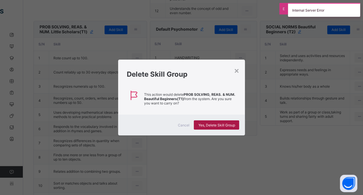
click at [227, 124] on span "Yes, Delete Skill Group" at bounding box center [216, 125] width 37 height 4
click at [237, 74] on div "×" at bounding box center [236, 70] width 5 height 10
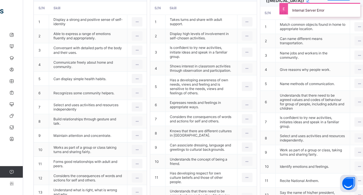
scroll to position [4873, 0]
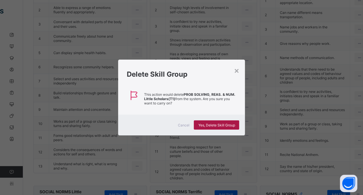
click at [205, 126] on span "Yes, Delete Skill Group" at bounding box center [216, 125] width 37 height 4
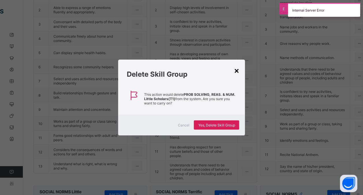
click at [238, 73] on div "×" at bounding box center [236, 70] width 5 height 10
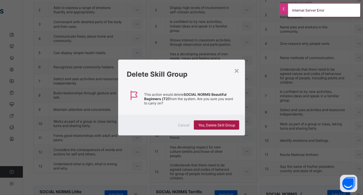
click at [226, 123] on span "Yes, Delete Skill Group" at bounding box center [216, 125] width 37 height 4
click at [237, 73] on div "×" at bounding box center [236, 70] width 5 height 10
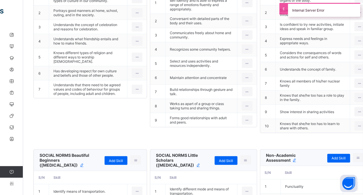
scroll to position [5097, 0]
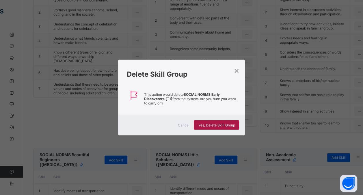
click at [217, 125] on span "Yes, Delete Skill Group" at bounding box center [216, 125] width 37 height 4
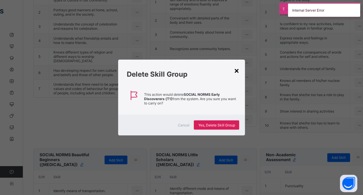
click at [239, 71] on div "×" at bounding box center [236, 70] width 5 height 10
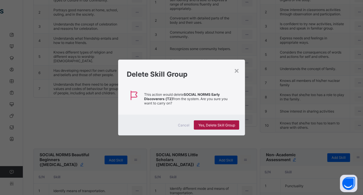
click at [217, 125] on span "Yes, Delete Skill Group" at bounding box center [216, 125] width 37 height 4
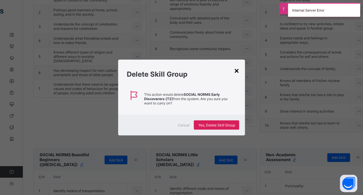
click at [235, 73] on div "×" at bounding box center [236, 70] width 5 height 10
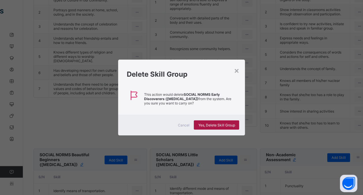
click at [233, 121] on div "Yes, Delete Skill Group" at bounding box center [216, 124] width 45 height 9
click at [238, 72] on div "×" at bounding box center [236, 70] width 5 height 10
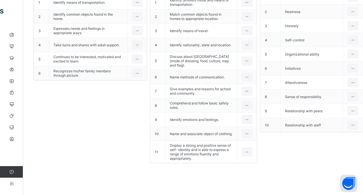
scroll to position [5373, 0]
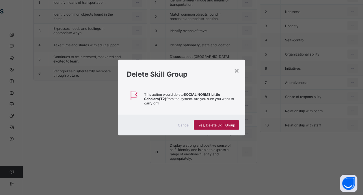
click at [216, 124] on span "Yes, Delete Skill Group" at bounding box center [216, 125] width 37 height 4
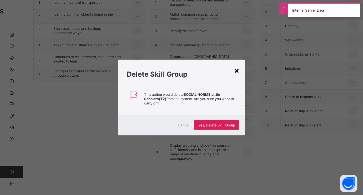
click at [237, 71] on div "×" at bounding box center [236, 70] width 5 height 10
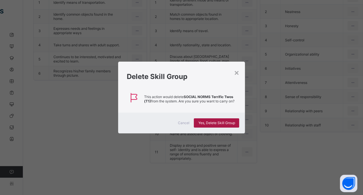
click at [211, 122] on span "Yes, Delete Skill Group" at bounding box center [216, 122] width 37 height 4
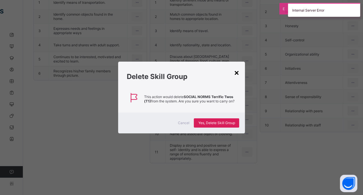
click at [239, 76] on div "×" at bounding box center [236, 72] width 5 height 10
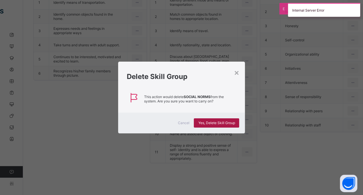
click at [229, 123] on span "Yes, Delete Skill Group" at bounding box center [216, 122] width 37 height 4
click at [237, 75] on div "×" at bounding box center [236, 72] width 5 height 10
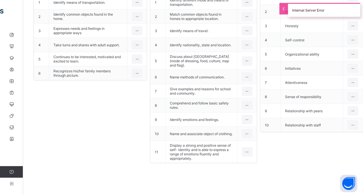
scroll to position [5566, 0]
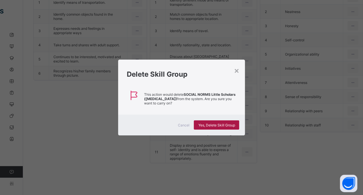
click at [208, 124] on span "Yes, Delete Skill Group" at bounding box center [216, 125] width 37 height 4
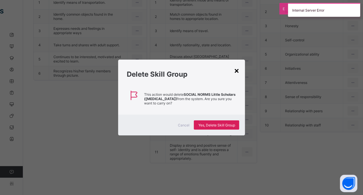
click at [238, 72] on div "×" at bounding box center [236, 70] width 5 height 10
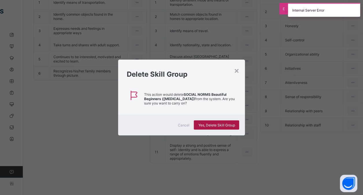
click at [210, 123] on span "Yes, Delete Skill Group" at bounding box center [216, 125] width 37 height 4
click at [237, 71] on div "×" at bounding box center [236, 70] width 5 height 10
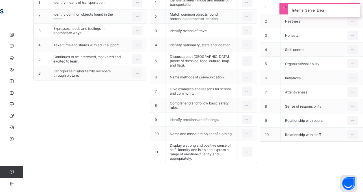
scroll to position [5548, 0]
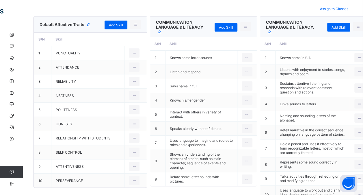
scroll to position [140, 0]
click at [209, 42] on li "Delete skill group" at bounding box center [229, 39] width 41 height 10
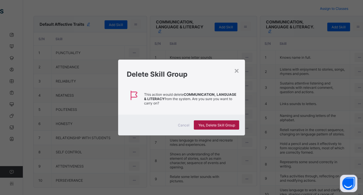
click at [220, 126] on span "Yes, Delete Skill Group" at bounding box center [216, 125] width 37 height 4
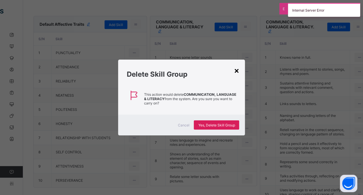
click at [237, 75] on div "×" at bounding box center [236, 70] width 5 height 10
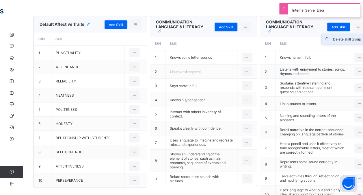
click at [333, 40] on div "Delete skill group" at bounding box center [347, 39] width 28 height 6
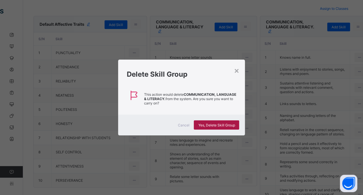
click at [227, 123] on span "Yes, Delete Skill Group" at bounding box center [216, 125] width 37 height 4
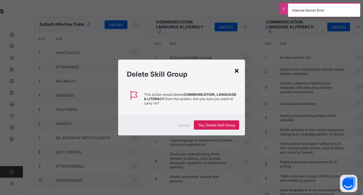
click at [237, 70] on div "×" at bounding box center [236, 70] width 5 height 10
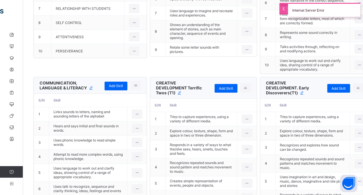
scroll to position [310, 0]
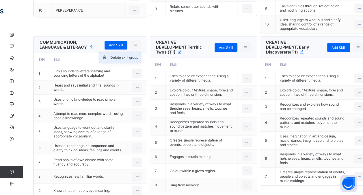
click at [110, 60] on div "Delete skill group" at bounding box center [124, 58] width 28 height 6
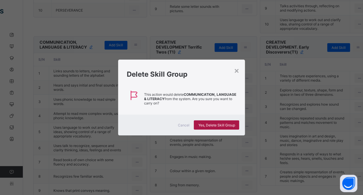
click at [206, 125] on span "Yes, Delete Skill Group" at bounding box center [216, 125] width 37 height 4
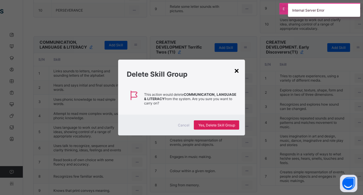
click at [237, 73] on div "×" at bounding box center [236, 70] width 5 height 10
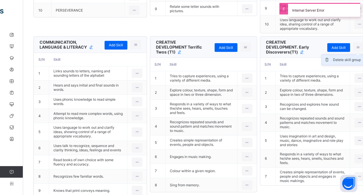
click at [333, 63] on div "Delete skill group" at bounding box center [347, 60] width 28 height 6
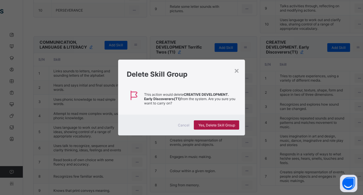
click at [229, 124] on span "Yes, Delete Skill Group" at bounding box center [216, 125] width 37 height 4
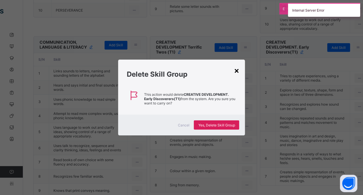
click at [235, 71] on div "×" at bounding box center [236, 70] width 5 height 10
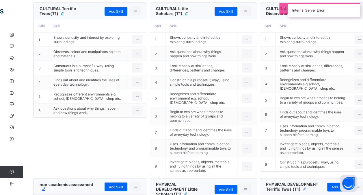
scroll to position [581, 0]
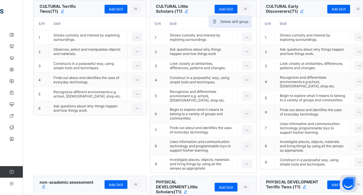
click at [220, 25] on div "Delete skill group" at bounding box center [234, 22] width 28 height 6
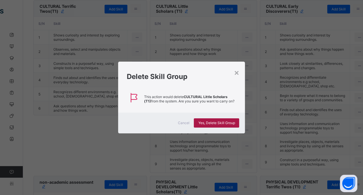
click at [214, 126] on div "Yes, Delete Skill Group" at bounding box center [216, 122] width 45 height 9
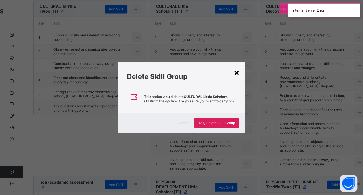
click at [237, 71] on div "×" at bounding box center [236, 72] width 5 height 10
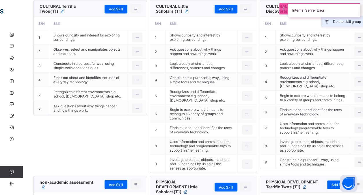
click at [333, 25] on div "Delete skill group" at bounding box center [347, 22] width 28 height 6
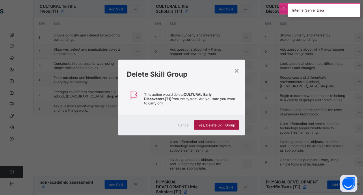
click at [229, 125] on span "Yes, Delete Skill Group" at bounding box center [216, 125] width 37 height 4
click at [240, 71] on div "Delete Skill Group" at bounding box center [181, 73] width 127 height 26
click at [239, 72] on div "×" at bounding box center [236, 70] width 5 height 10
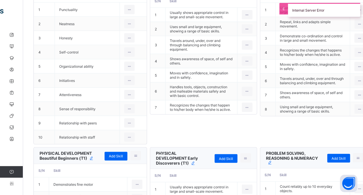
scroll to position [784, 0]
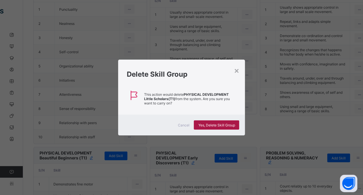
click at [212, 125] on span "Yes, Delete Skill Group" at bounding box center [216, 125] width 37 height 4
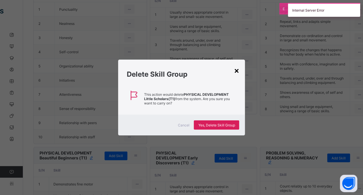
click at [237, 70] on div "×" at bounding box center [236, 70] width 5 height 10
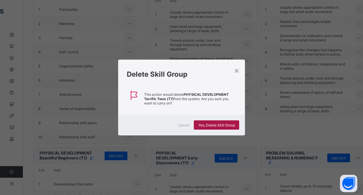
click at [230, 124] on span "Yes, Delete Skill Group" at bounding box center [216, 125] width 37 height 4
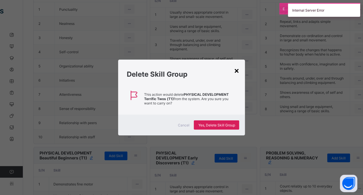
click at [238, 70] on div "×" at bounding box center [236, 70] width 5 height 10
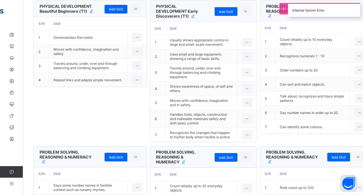
scroll to position [931, 0]
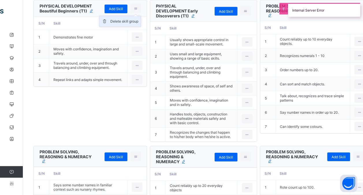
click at [110, 24] on div "Delete skill group" at bounding box center [124, 21] width 28 height 6
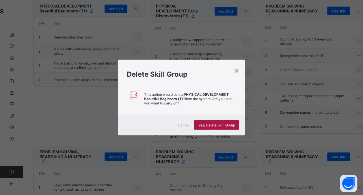
click at [218, 123] on span "Yes, Delete Skill Group" at bounding box center [216, 125] width 37 height 4
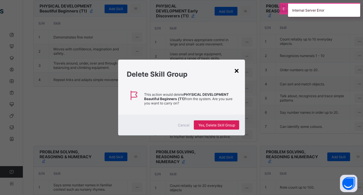
click at [237, 72] on div "×" at bounding box center [236, 70] width 5 height 10
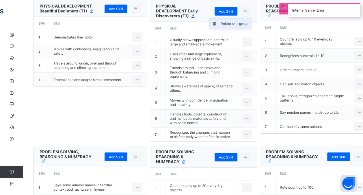
click at [220, 27] on div "Delete skill group" at bounding box center [234, 24] width 28 height 6
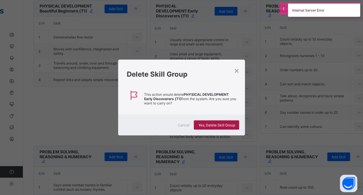
click at [224, 125] on span "Yes, Delete Skill Group" at bounding box center [216, 125] width 37 height 4
click at [236, 73] on div "×" at bounding box center [236, 70] width 5 height 10
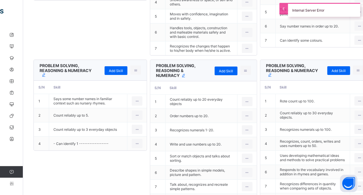
scroll to position [1015, 0]
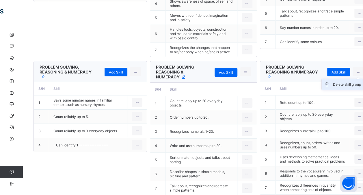
click at [333, 87] on div "Delete skill group" at bounding box center [347, 84] width 28 height 6
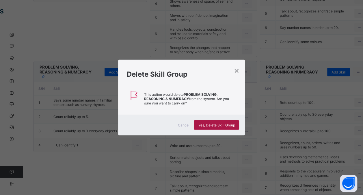
click at [235, 126] on span "Yes, Delete Skill Group" at bounding box center [216, 125] width 37 height 4
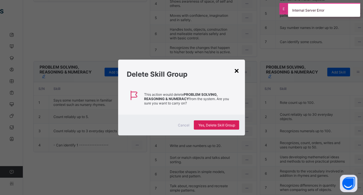
click at [237, 71] on div "×" at bounding box center [236, 70] width 5 height 10
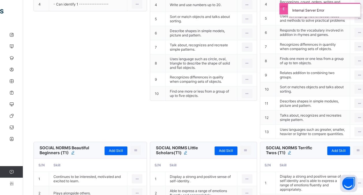
scroll to position [1156, 0]
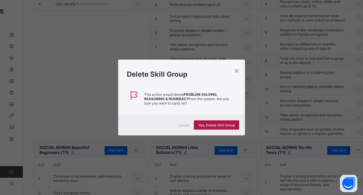
click at [216, 127] on div "Yes, Delete Skill Group" at bounding box center [216, 124] width 45 height 9
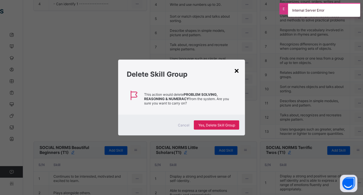
click at [237, 72] on div "×" at bounding box center [236, 70] width 5 height 10
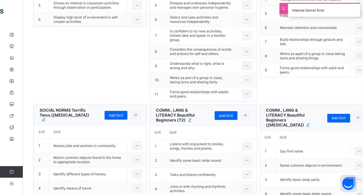
scroll to position [1386, 0]
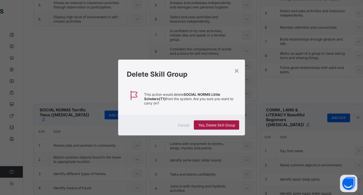
click at [212, 127] on div "Yes, Delete Skill Group" at bounding box center [216, 124] width 45 height 9
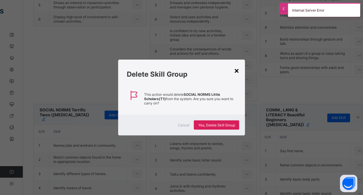
click at [238, 69] on div "×" at bounding box center [236, 70] width 5 height 10
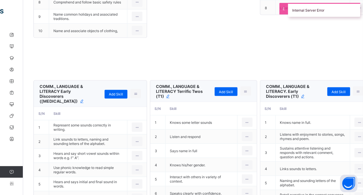
scroll to position [1635, 0]
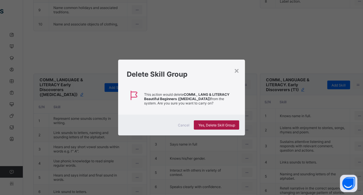
click at [226, 123] on span "Yes, Delete Skill Group" at bounding box center [216, 125] width 37 height 4
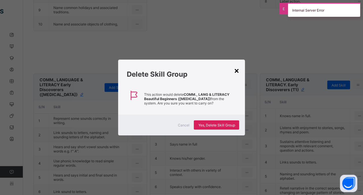
click at [238, 72] on div "×" at bounding box center [236, 70] width 5 height 10
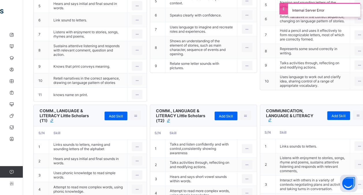
scroll to position [1806, 0]
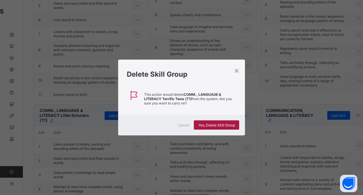
click at [219, 124] on span "Yes, Delete Skill Group" at bounding box center [216, 125] width 37 height 4
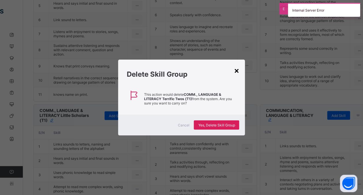
click at [235, 72] on div "×" at bounding box center [236, 70] width 5 height 10
